Goal: Navigation & Orientation: Find specific page/section

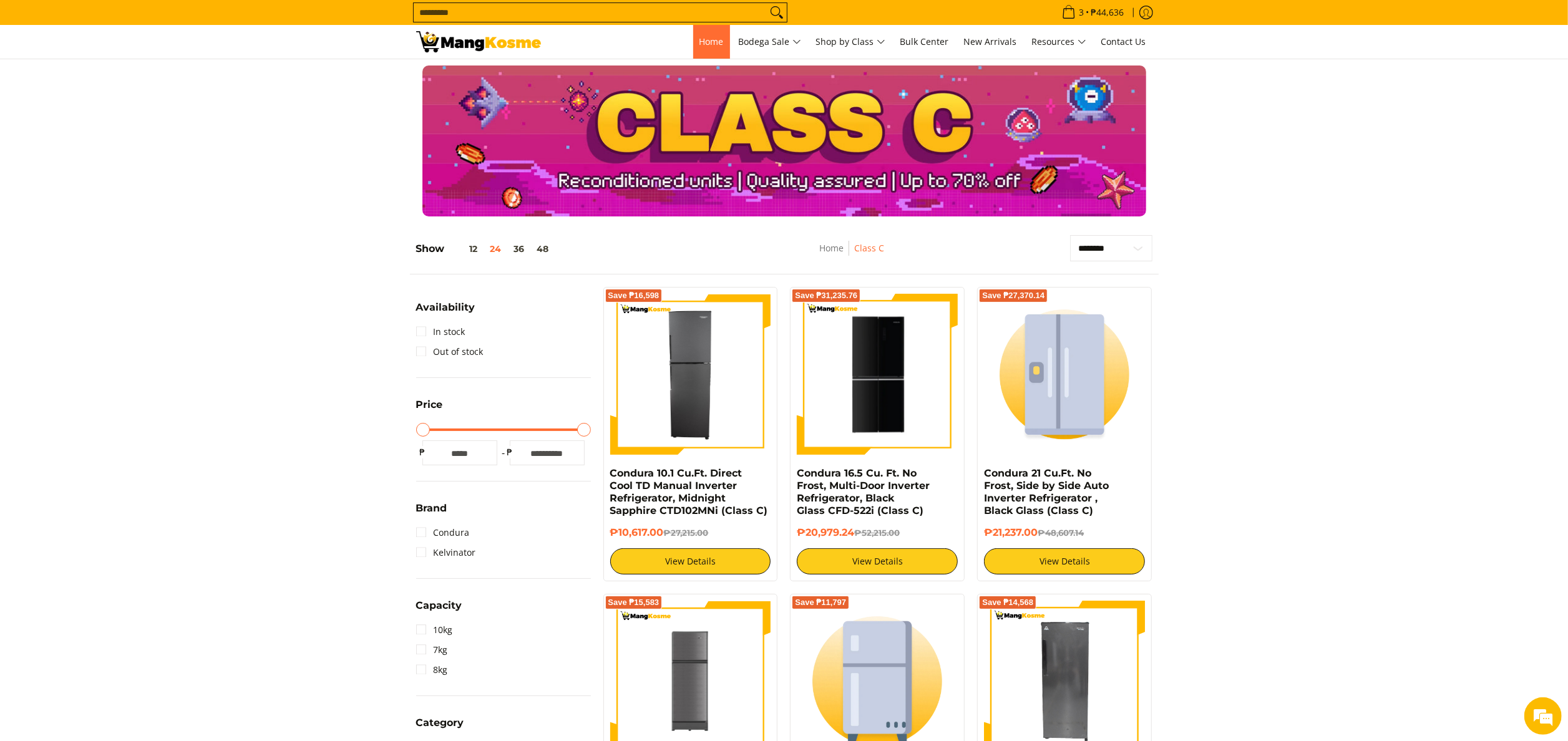
click at [703, 38] on span "Home" at bounding box center [711, 41] width 24 height 12
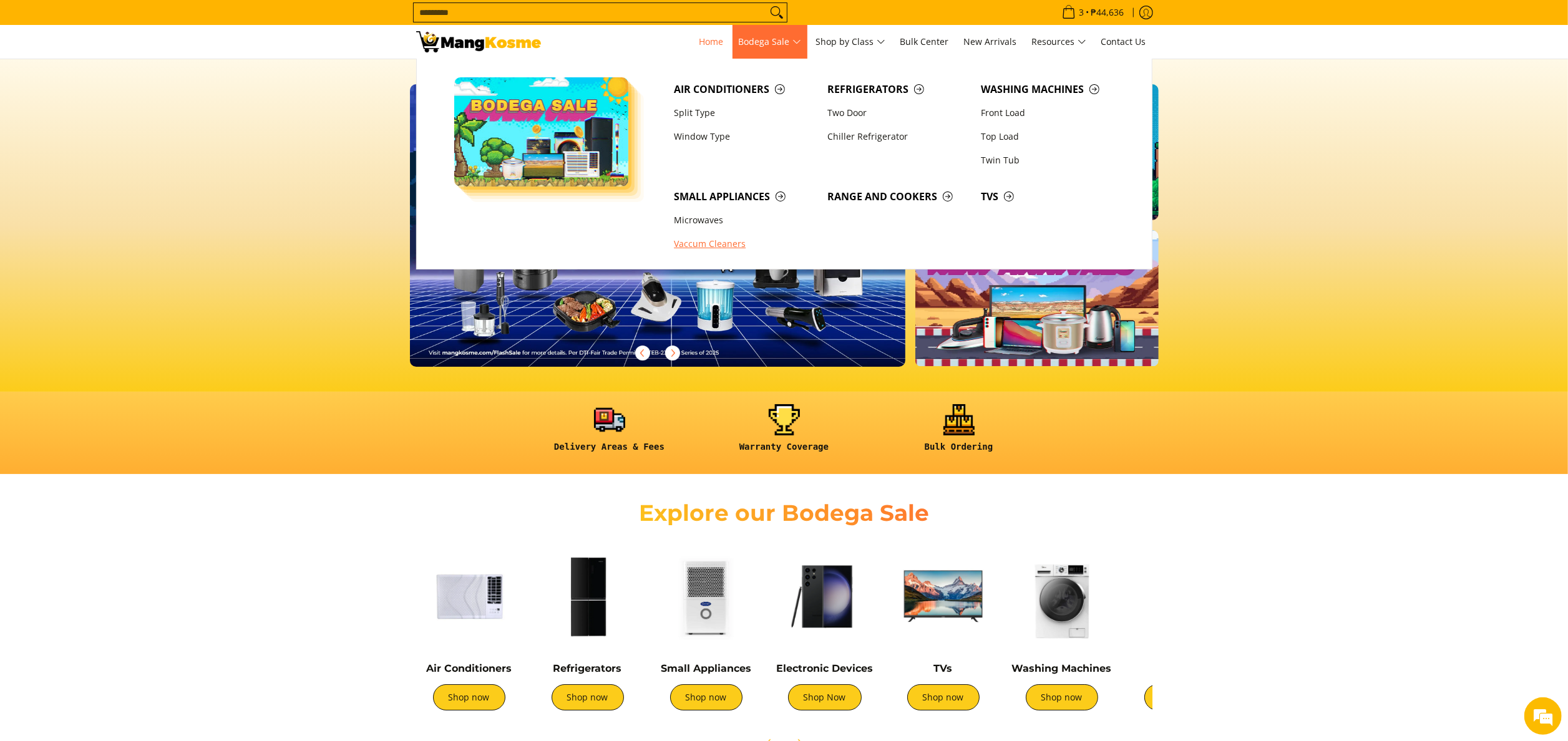
click at [715, 250] on link "Vaccum Cleaners" at bounding box center [744, 244] width 153 height 23
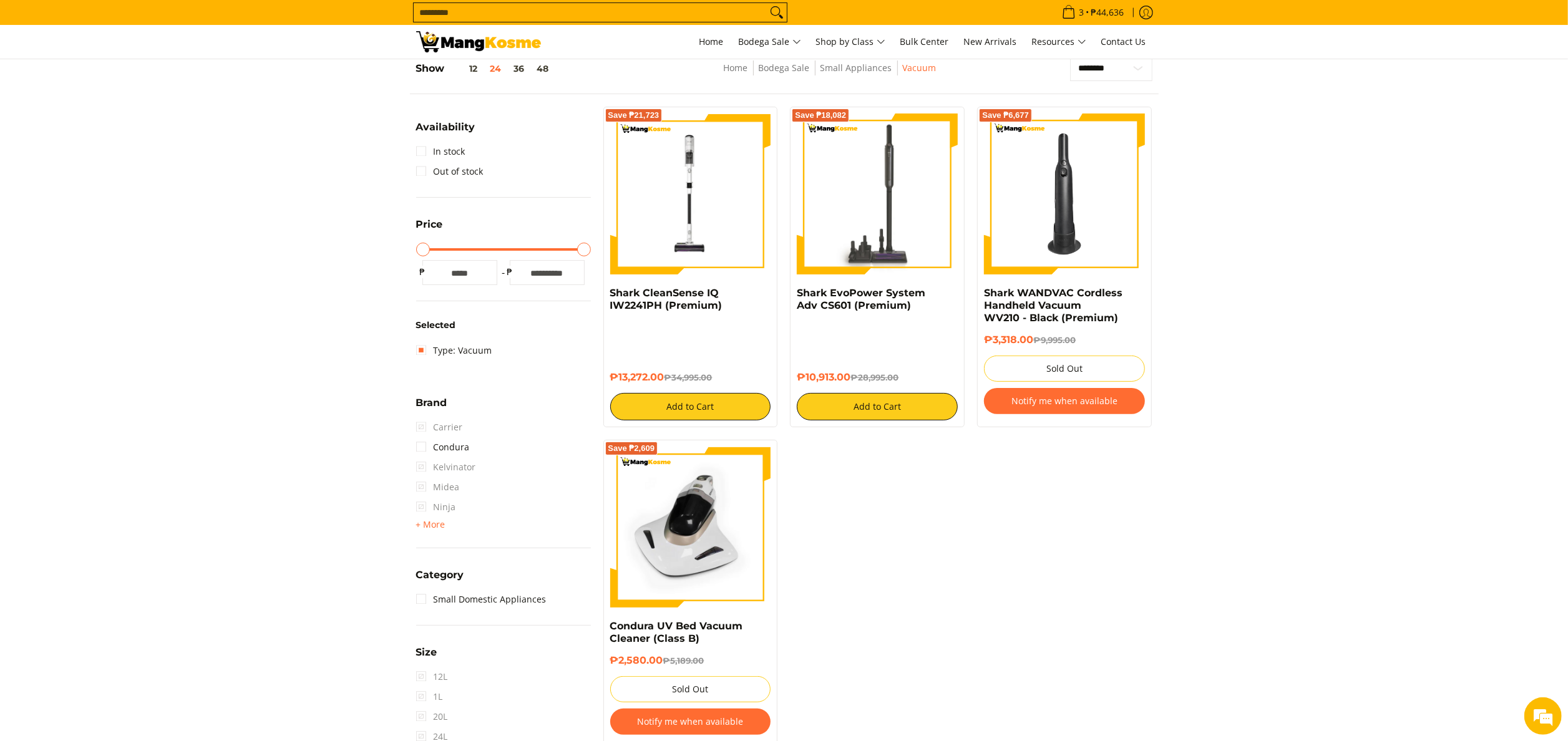
scroll to position [125, 0]
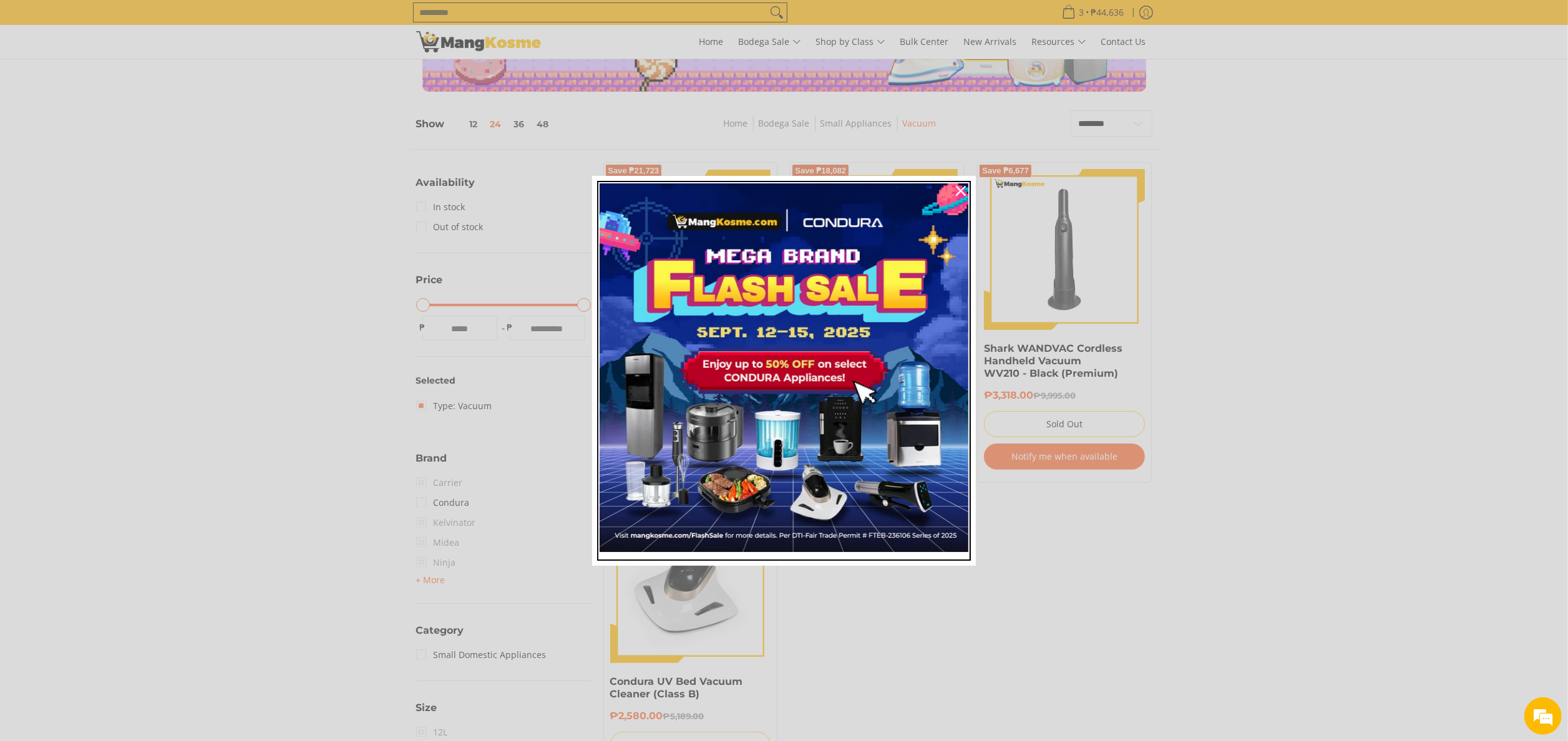
click at [797, 482] on img "Marketing offer form" at bounding box center [784, 367] width 368 height 368
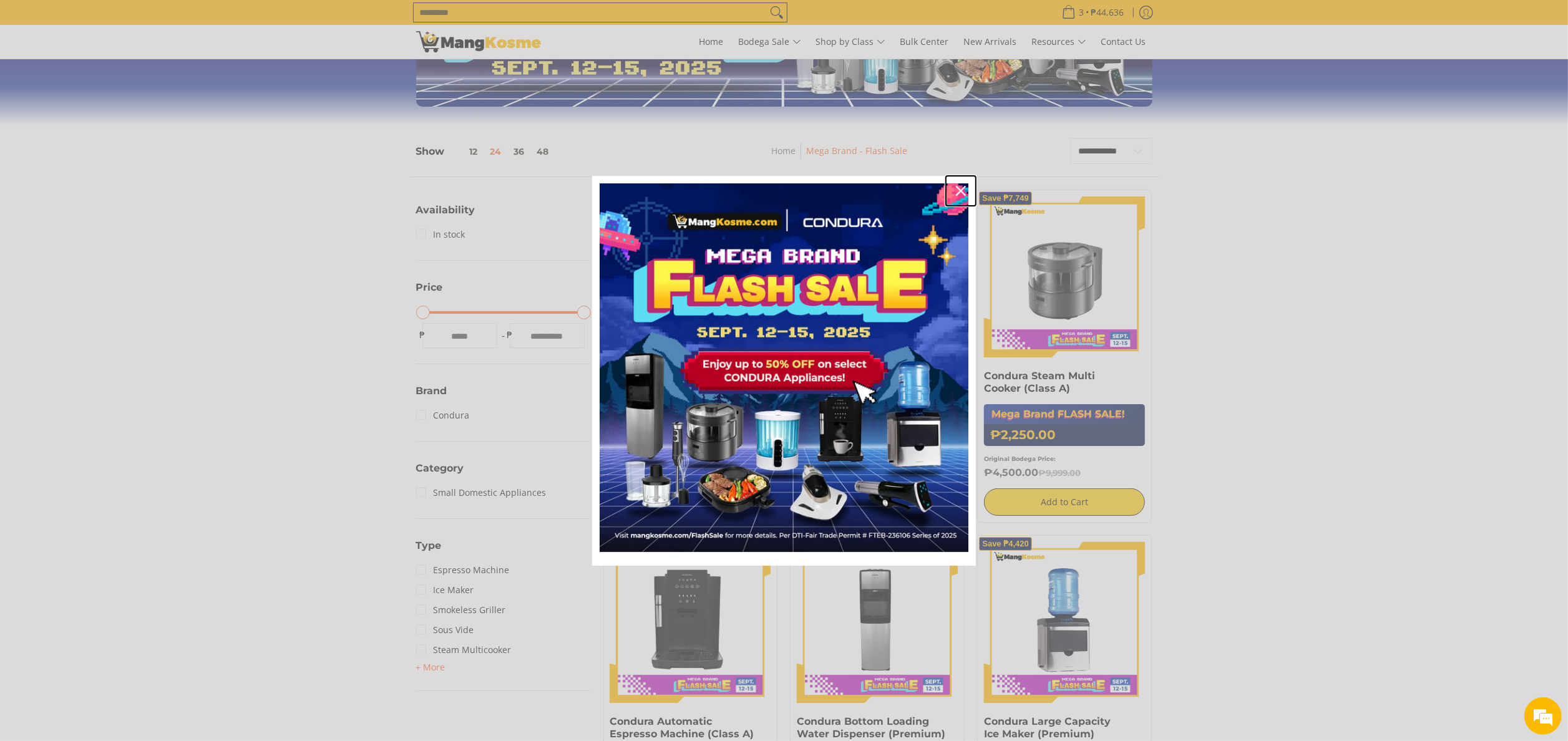
click at [958, 198] on div "Close" at bounding box center [961, 191] width 20 height 20
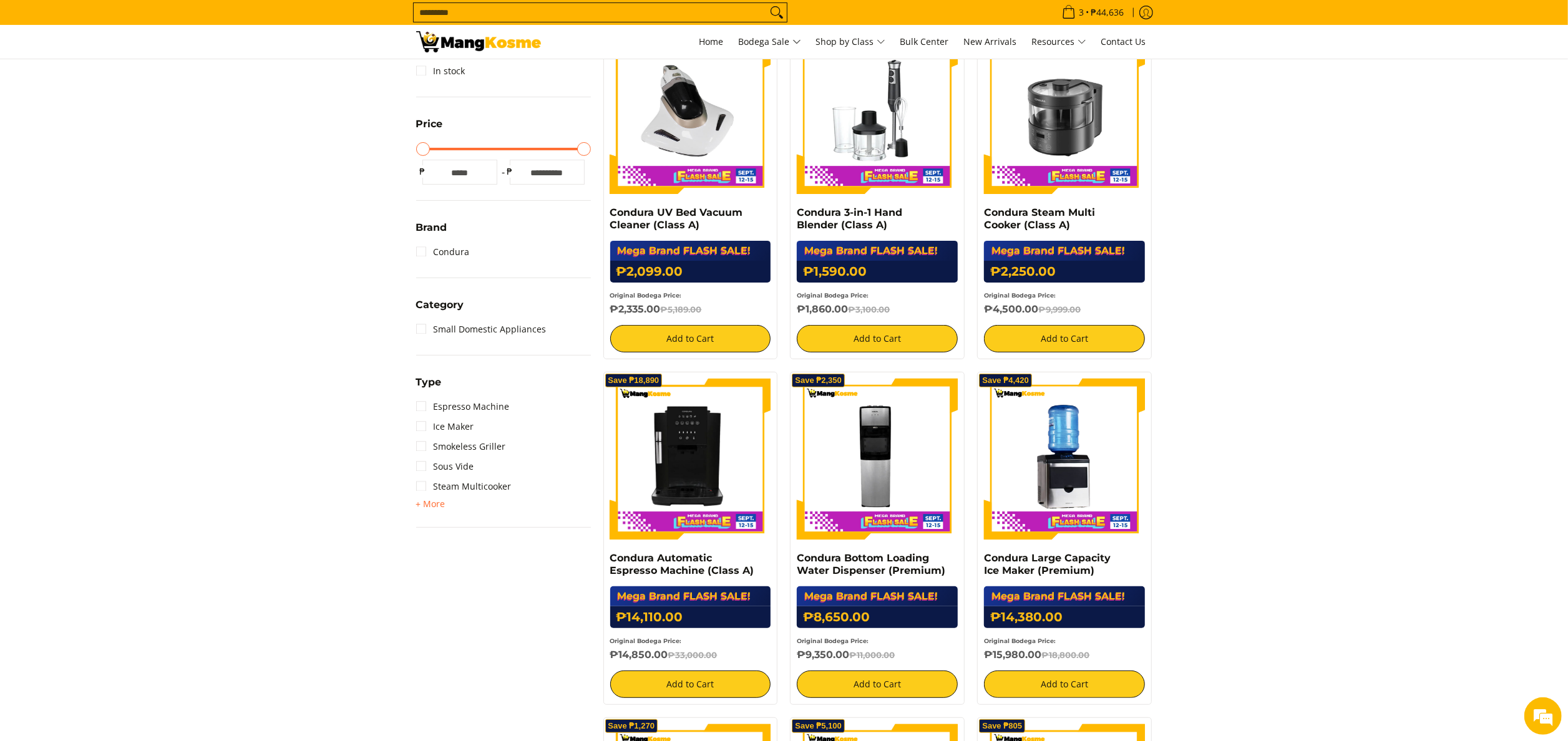
scroll to position [249, 0]
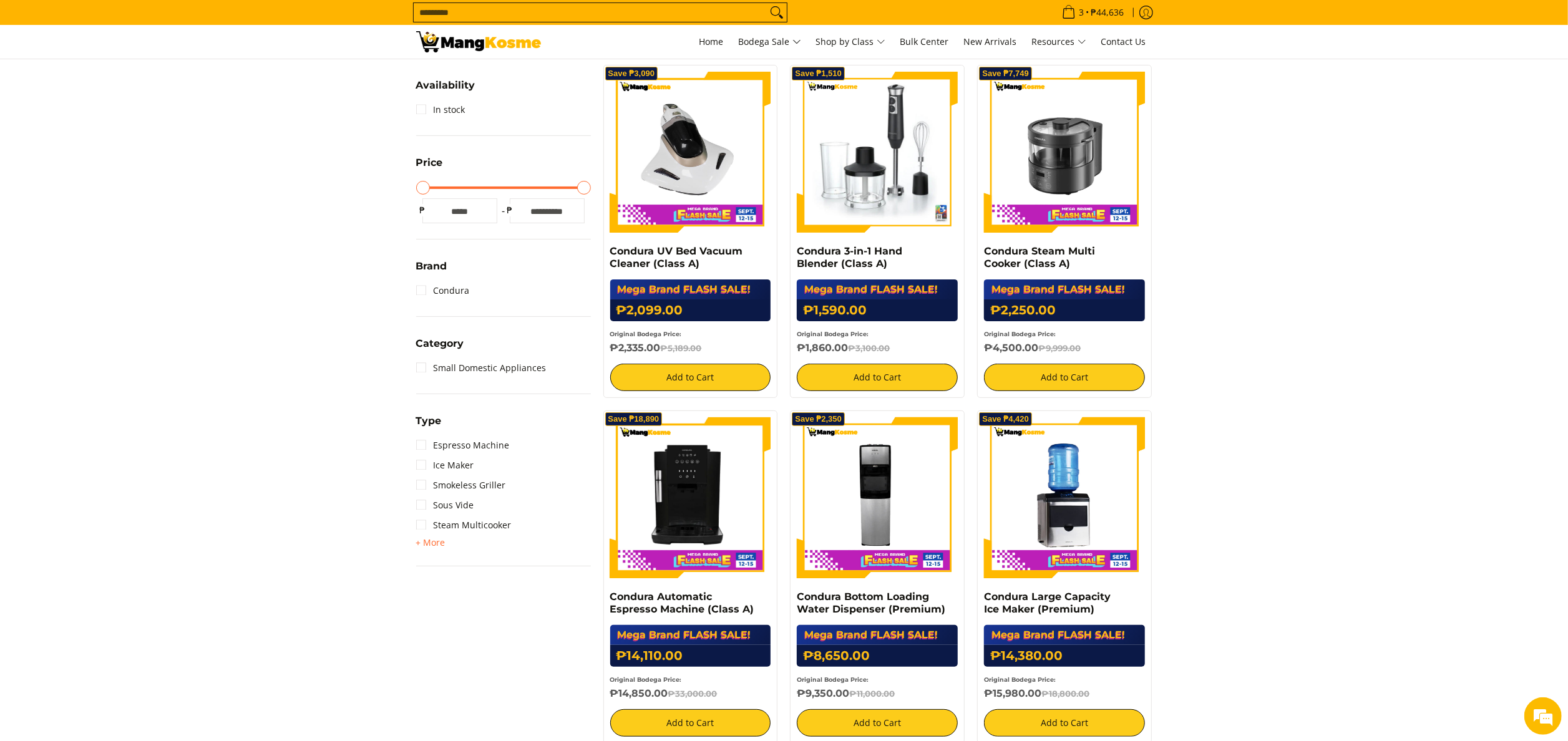
click at [844, 169] on img at bounding box center [877, 152] width 161 height 161
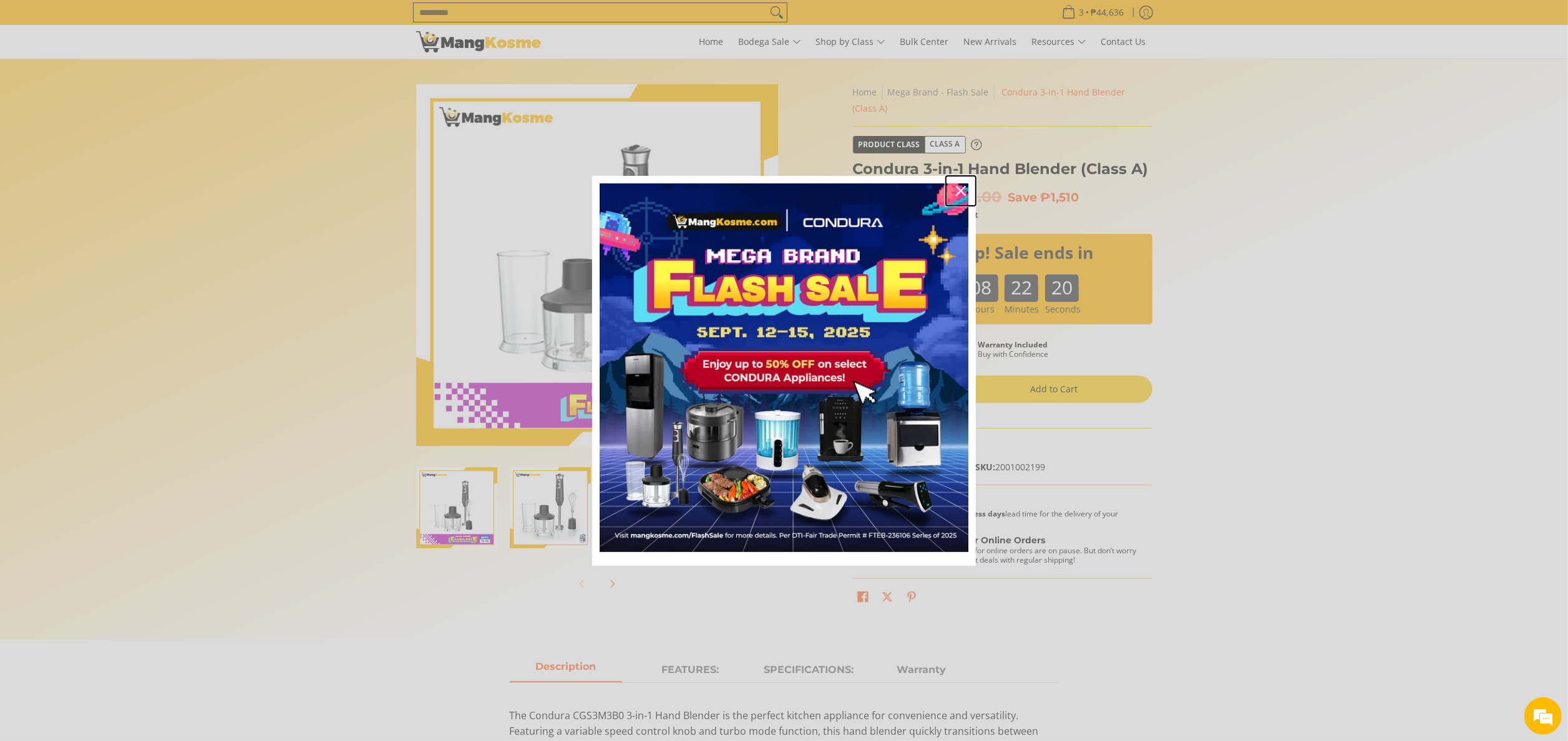
click at [959, 182] on div "Close" at bounding box center [961, 191] width 20 height 20
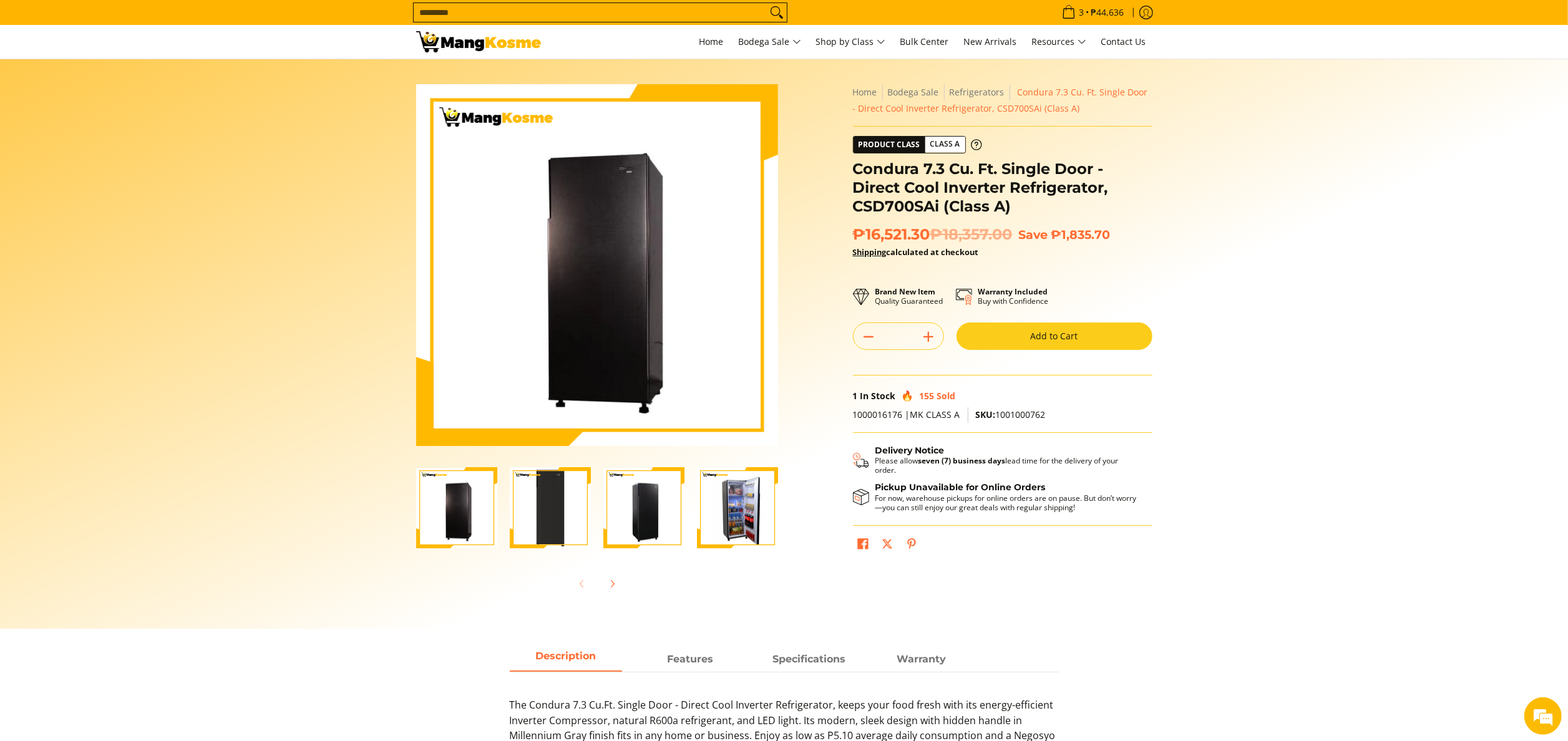
click at [648, 7] on input "Search..." at bounding box center [590, 12] width 353 height 19
type input "*"
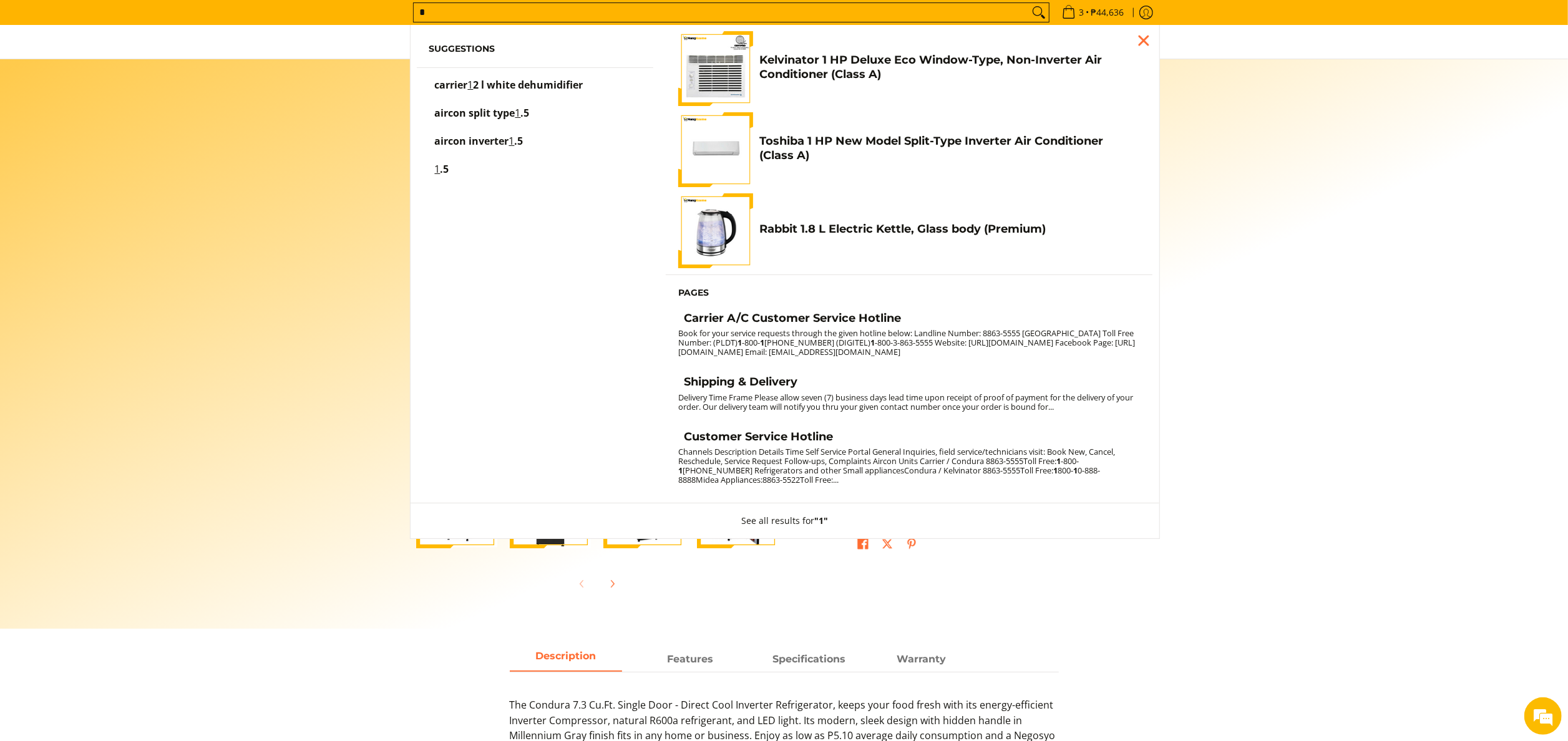
scroll to position [10, 0]
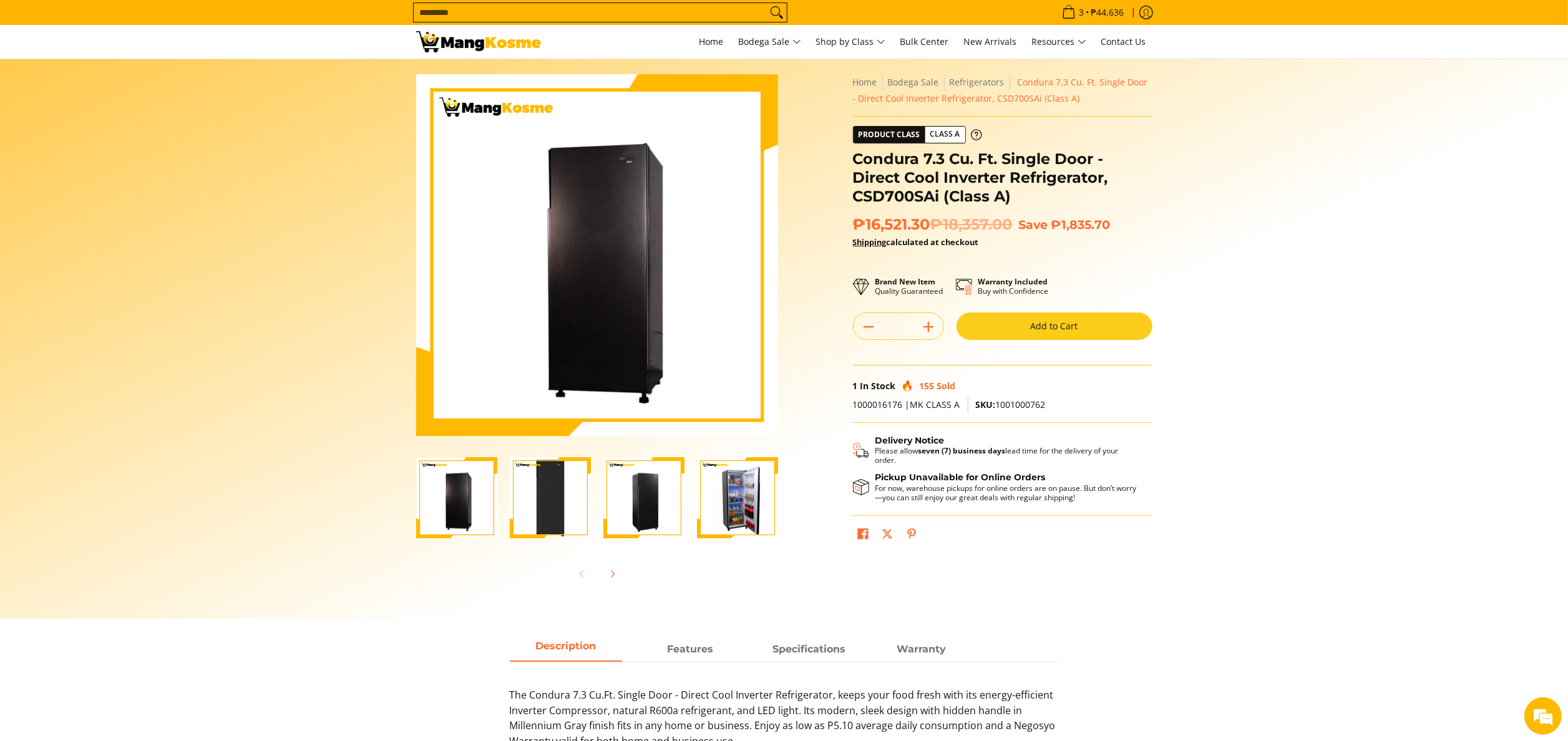
drag, startPoint x: 1233, startPoint y: 155, endPoint x: 1227, endPoint y: 149, distance: 8.5
click at [1233, 151] on section "Skip to Main Content Enable zoom Disable zoom Enable zoom Disable zoom Enable z…" at bounding box center [784, 334] width 1568 height 569
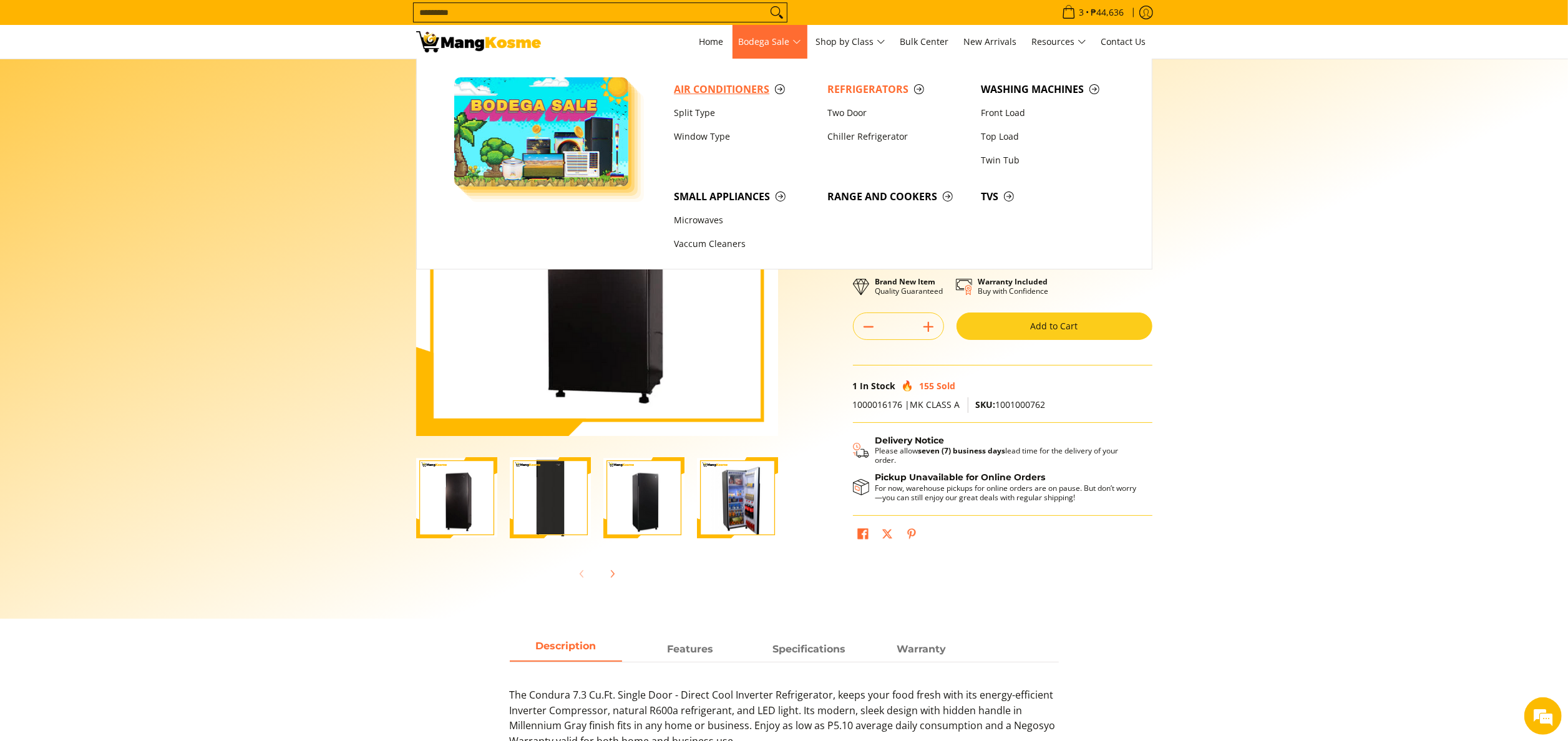
click at [725, 84] on span "Air Conditioners" at bounding box center [744, 89] width 141 height 15
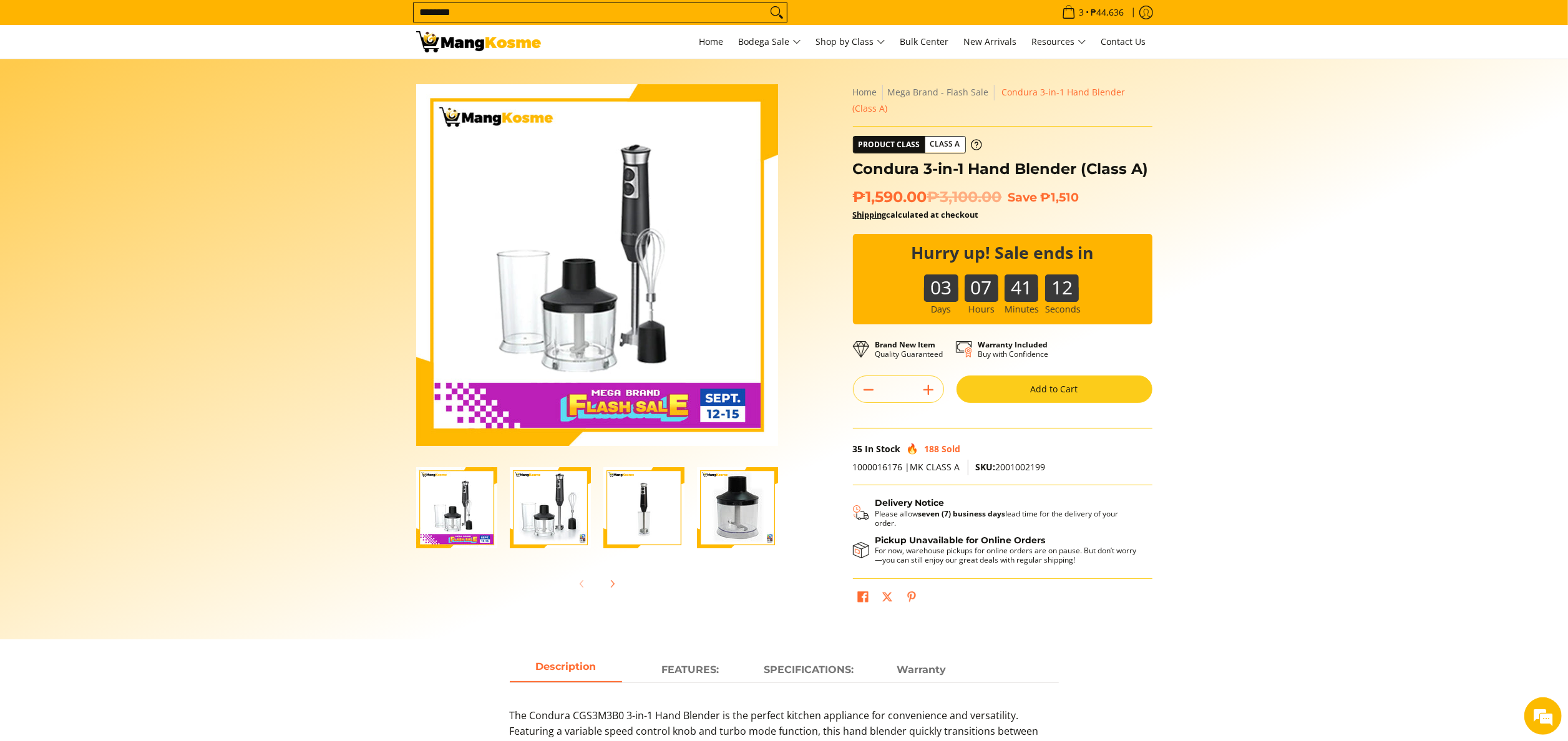
type input "********"
click at [766, 3] on button "Search" at bounding box center [776, 12] width 20 height 19
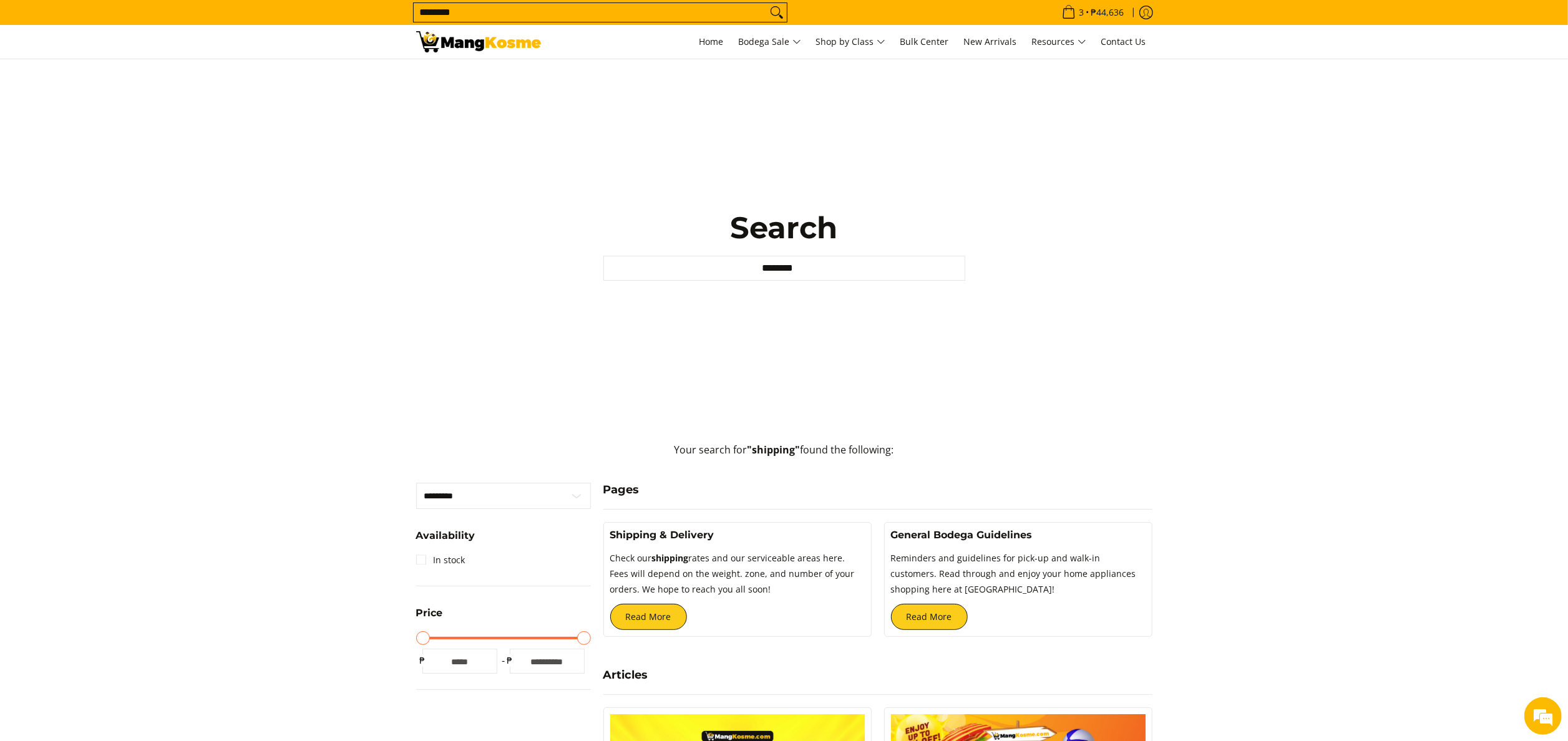
scroll to position [125, 0]
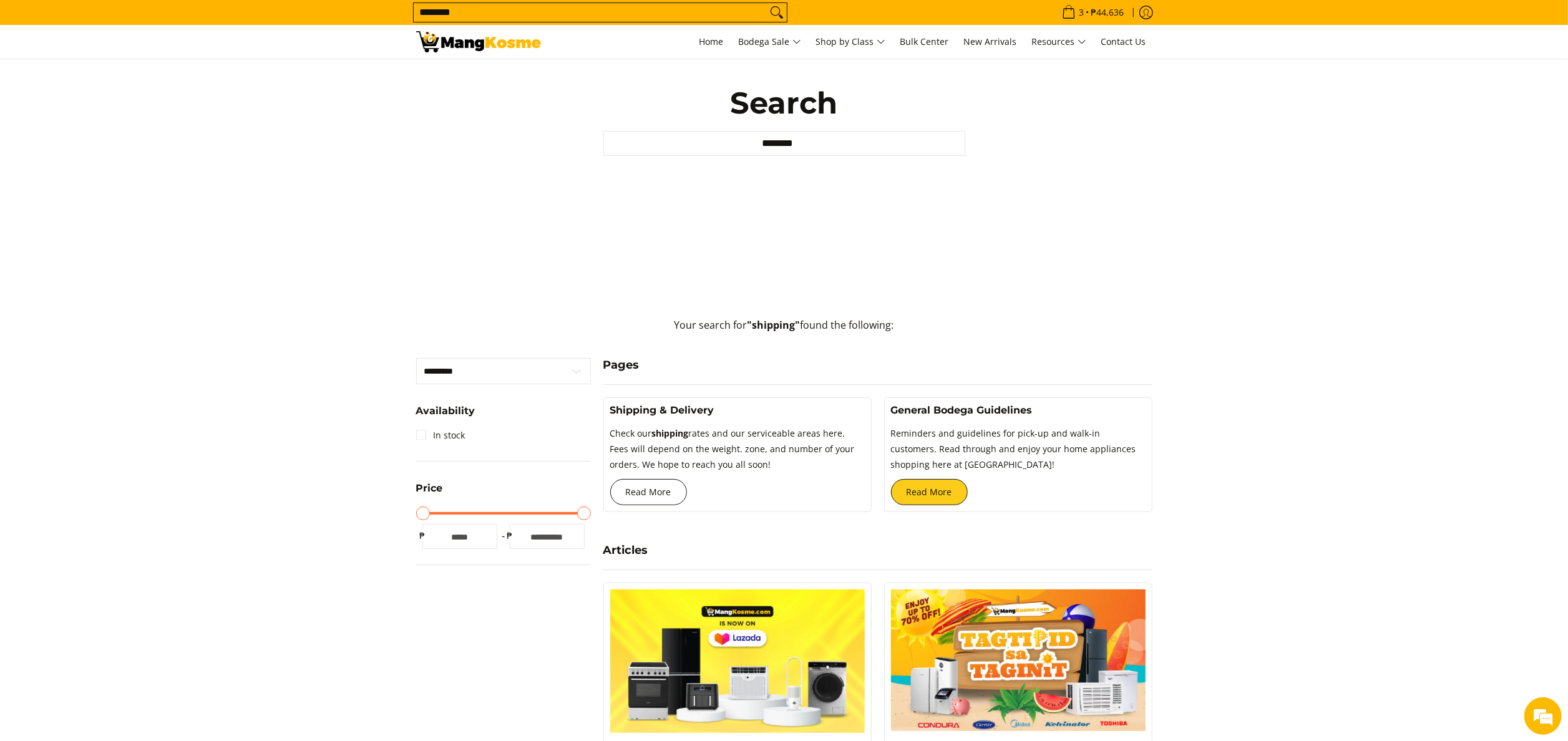
click at [657, 490] on link "Read More" at bounding box center [648, 492] width 77 height 26
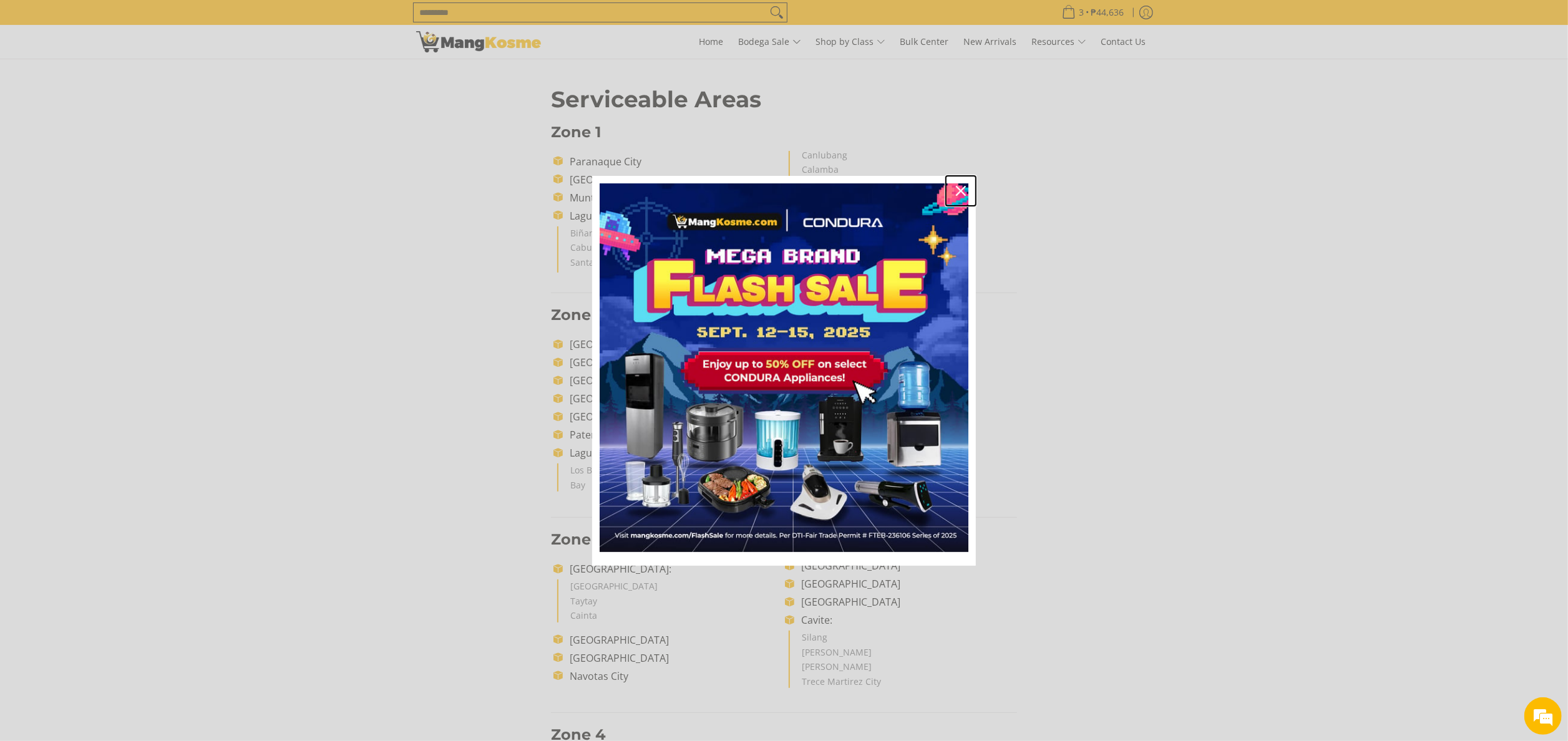
click at [958, 190] on icon "close icon" at bounding box center [960, 190] width 10 height 10
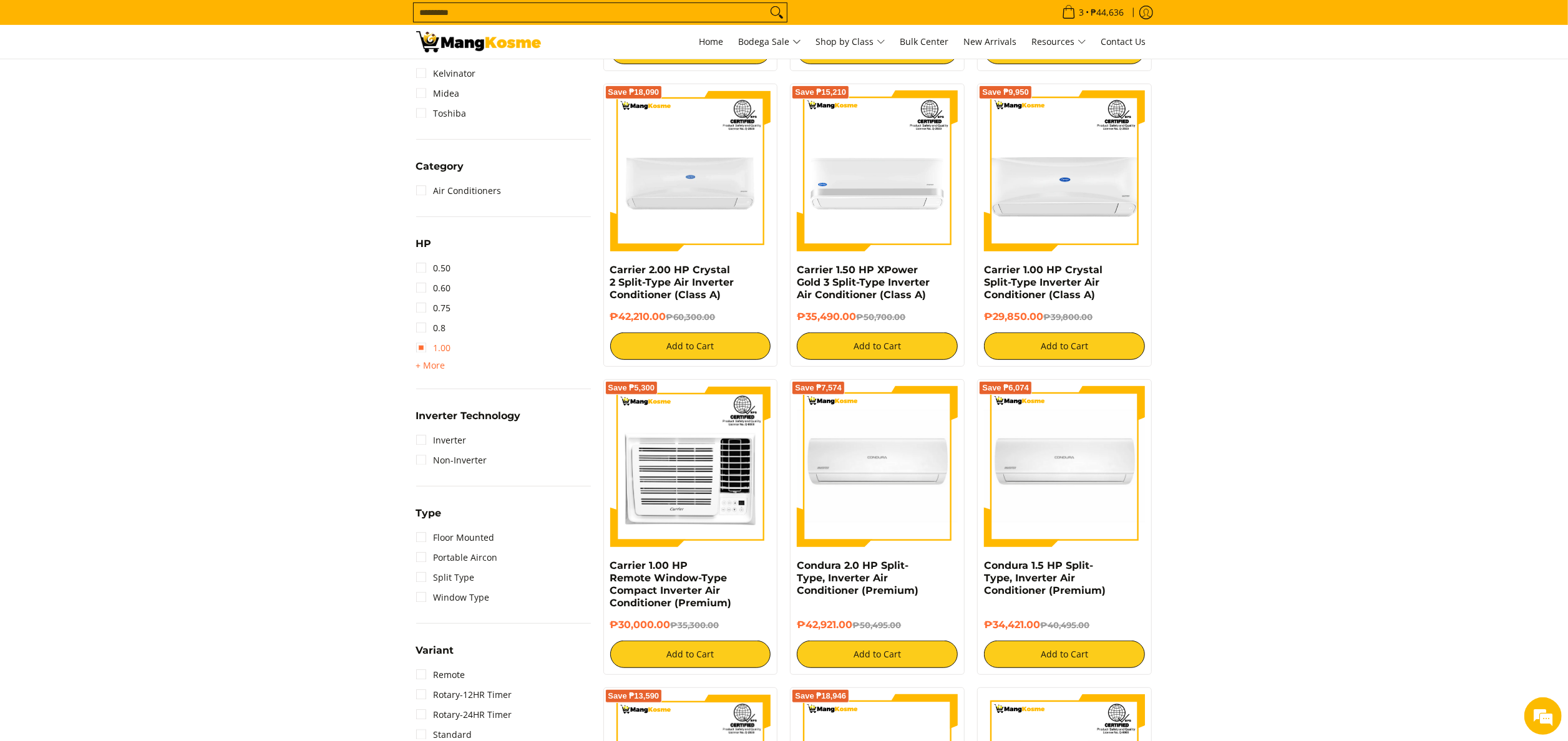
click at [433, 350] on link "1.00" at bounding box center [433, 348] width 35 height 20
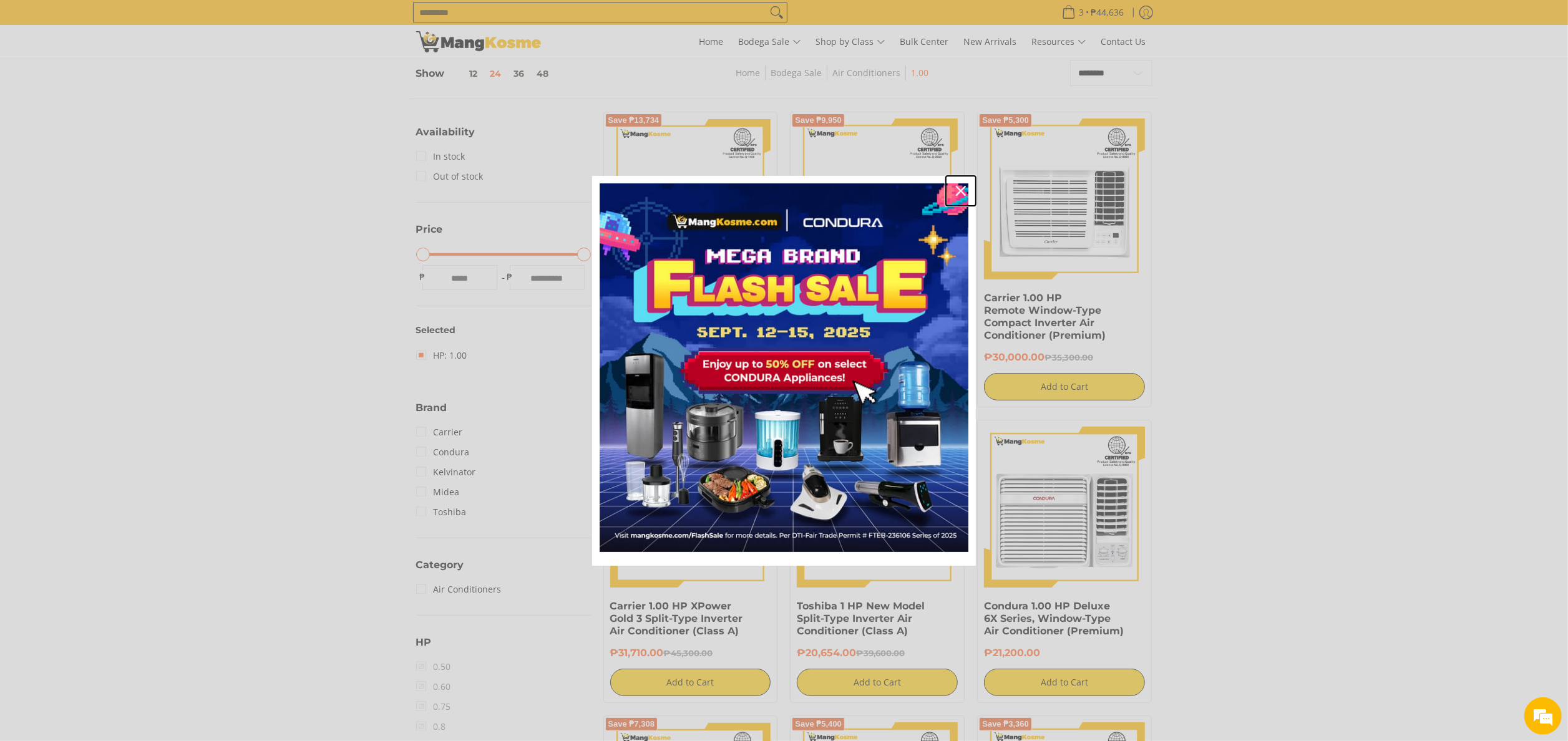
click at [968, 194] on div "Close" at bounding box center [961, 191] width 20 height 20
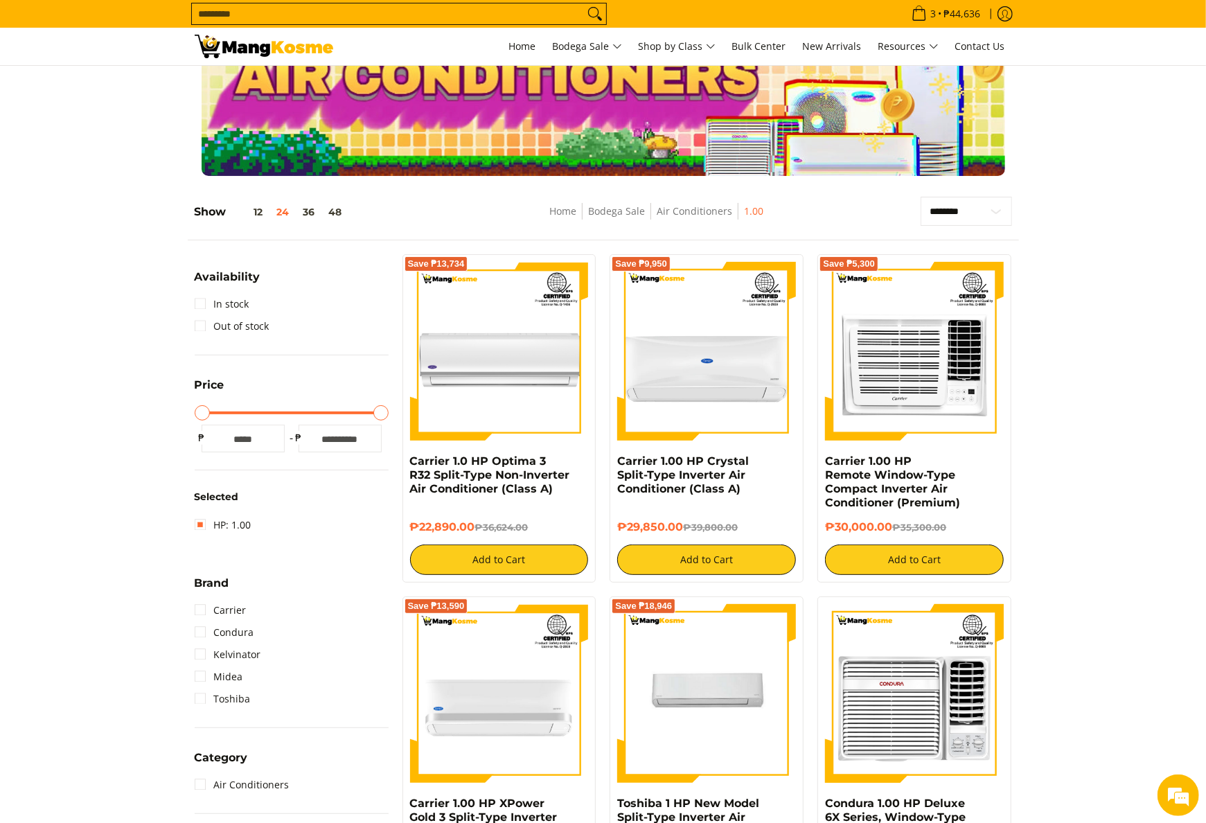
scroll to position [56, 0]
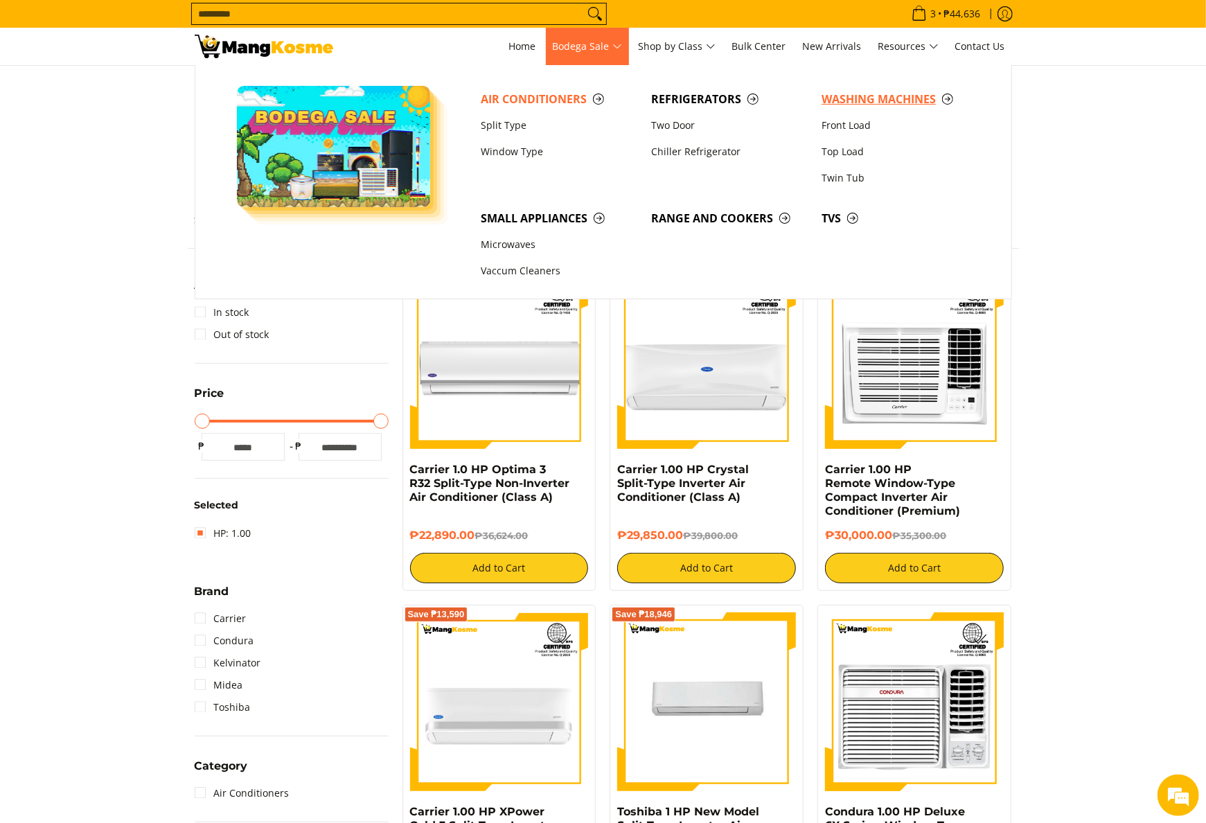
click at [846, 100] on span "Washing Machines" at bounding box center [899, 99] width 157 height 17
